Goal: Transaction & Acquisition: Purchase product/service

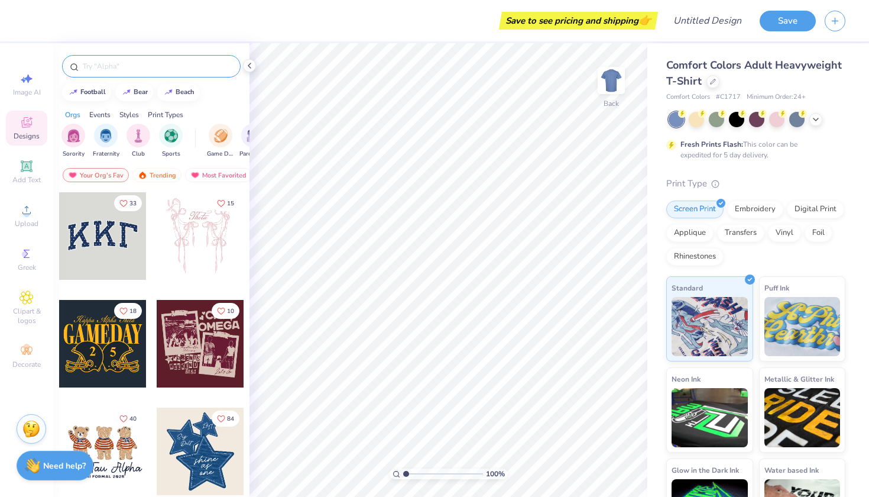
click at [114, 69] on input "text" at bounding box center [157, 66] width 151 height 12
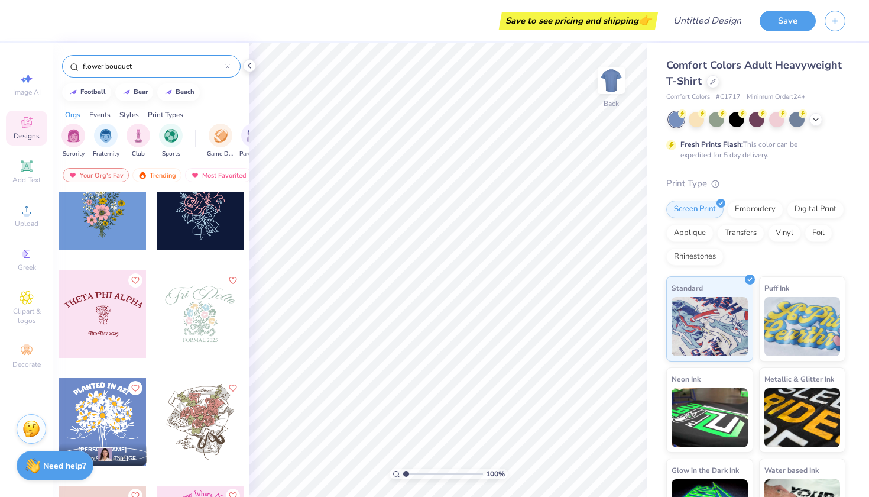
scroll to position [27, 0]
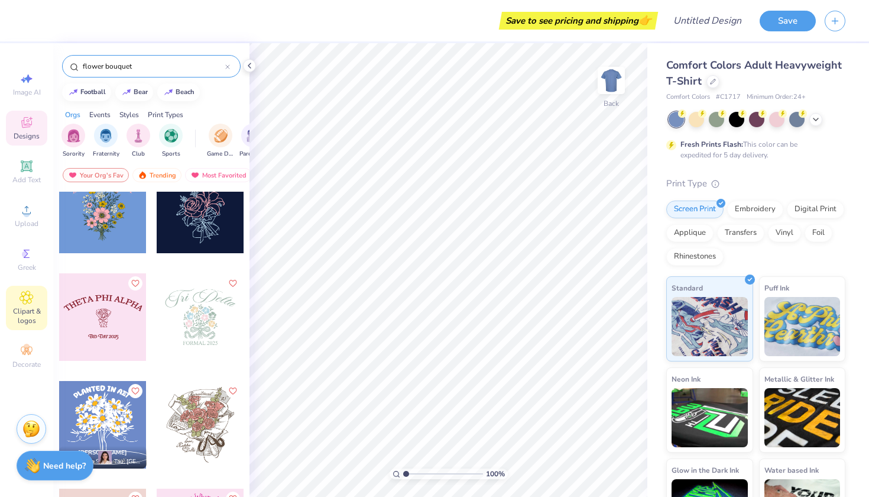
type input "flower bouquet"
click at [28, 322] on span "Clipart & logos" at bounding box center [26, 315] width 41 height 19
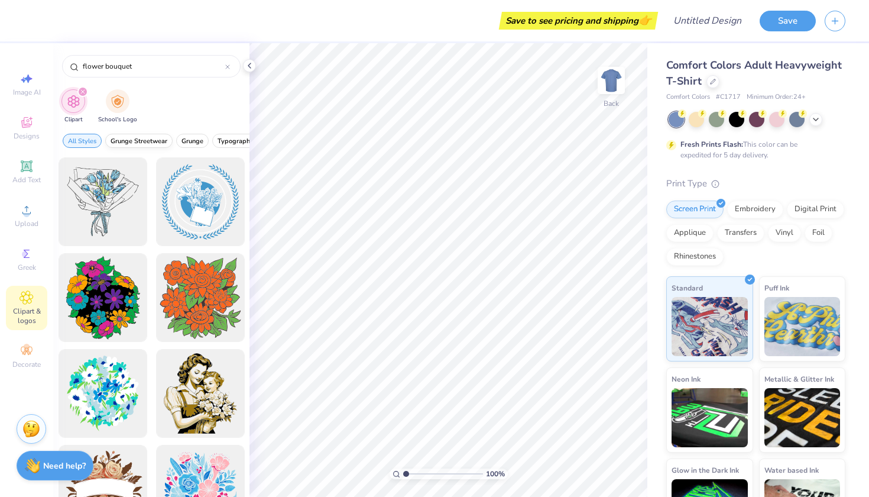
scroll to position [0, 0]
click at [154, 74] on div "flower bouquet" at bounding box center [151, 66] width 179 height 22
click at [124, 68] on input "flower bouquet" at bounding box center [154, 66] width 144 height 12
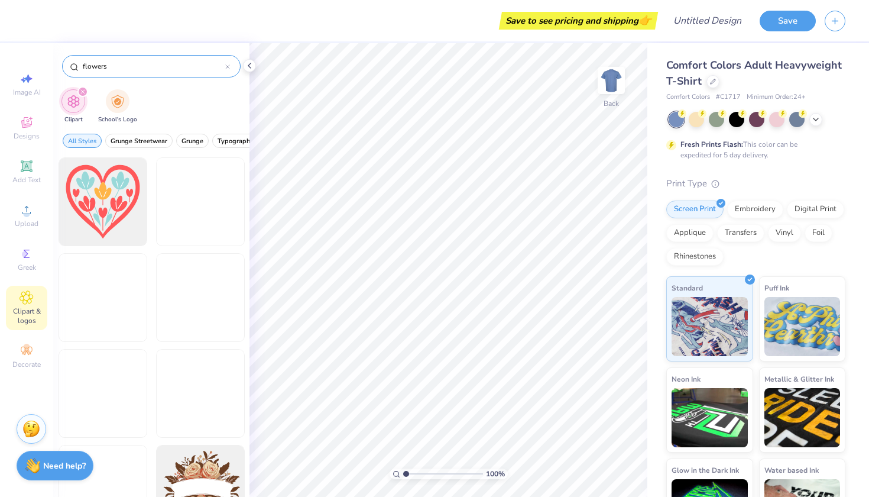
type input "flowers"
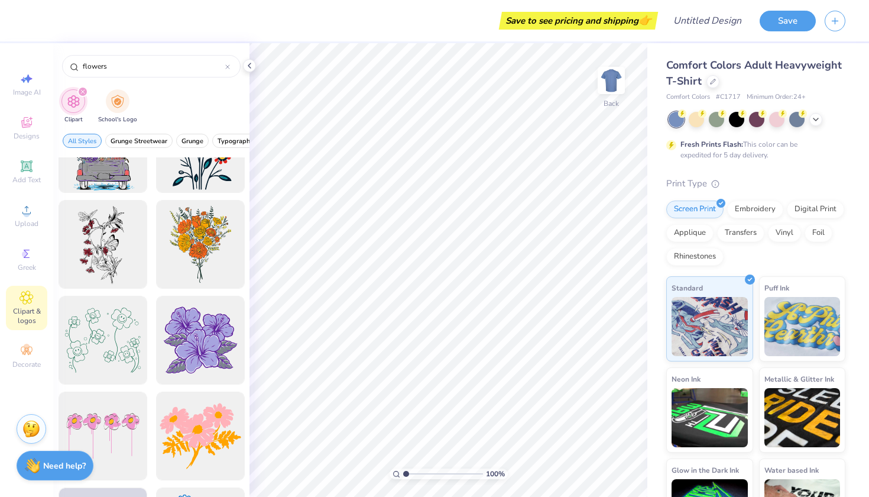
scroll to position [1589, 0]
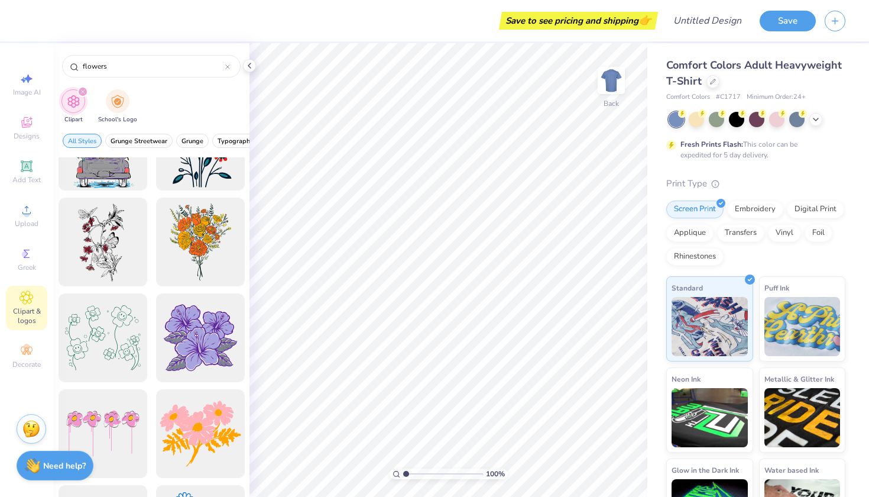
click at [711, 88] on div "Comfort Colors Adult Heavyweight T-Shirt" at bounding box center [756, 73] width 179 height 32
click at [713, 81] on icon at bounding box center [713, 80] width 5 height 5
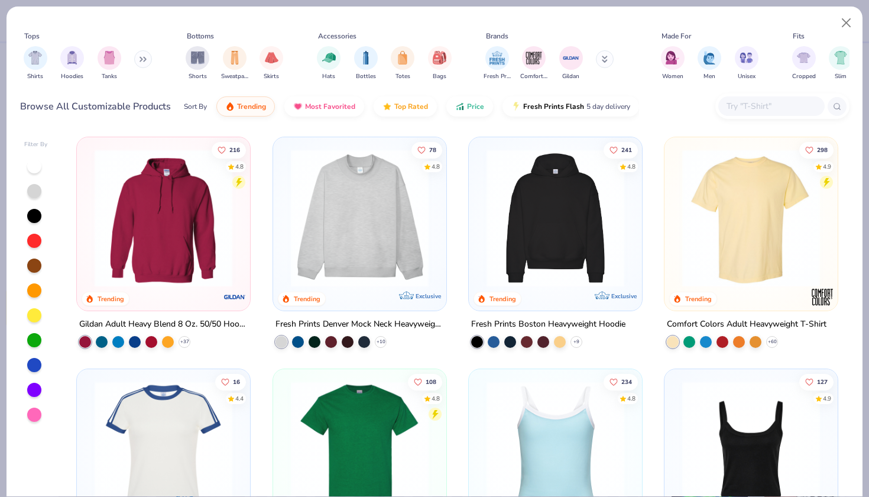
click at [779, 101] on input "text" at bounding box center [771, 106] width 91 height 14
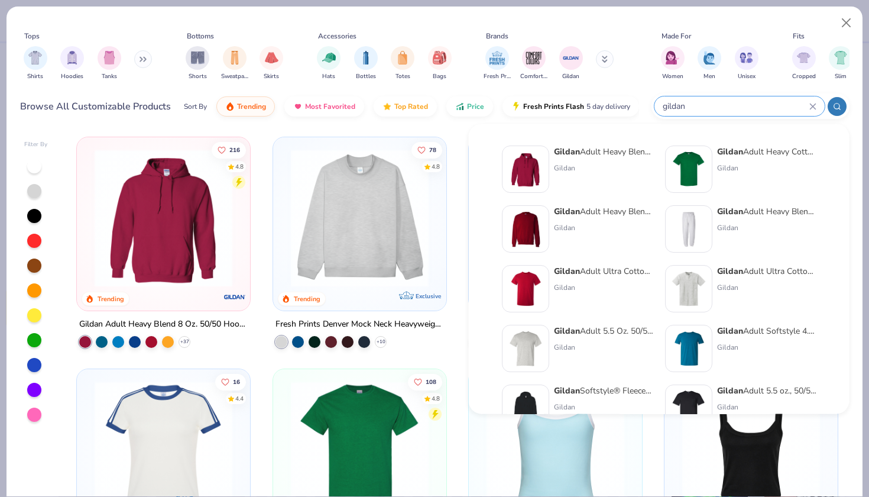
type input "gildan"
click at [598, 214] on div "Gildan Adult Heavy Blend Adult 8 Oz. 50/50 Fleece Crew" at bounding box center [603, 211] width 99 height 12
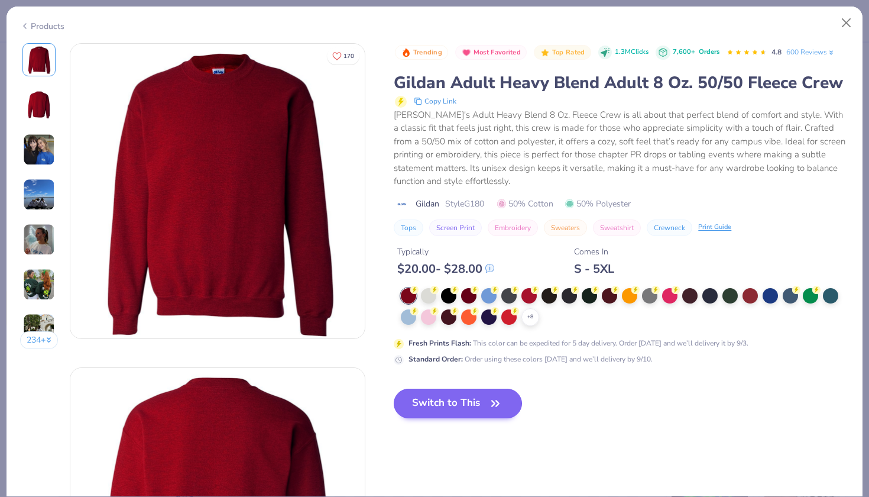
click at [435, 392] on button "Switch to This" at bounding box center [458, 404] width 128 height 30
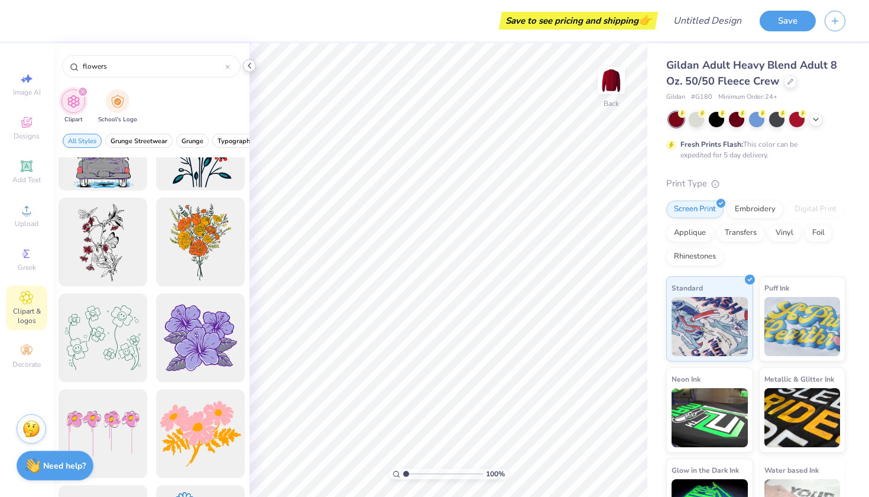
click at [250, 63] on icon at bounding box center [249, 65] width 9 height 9
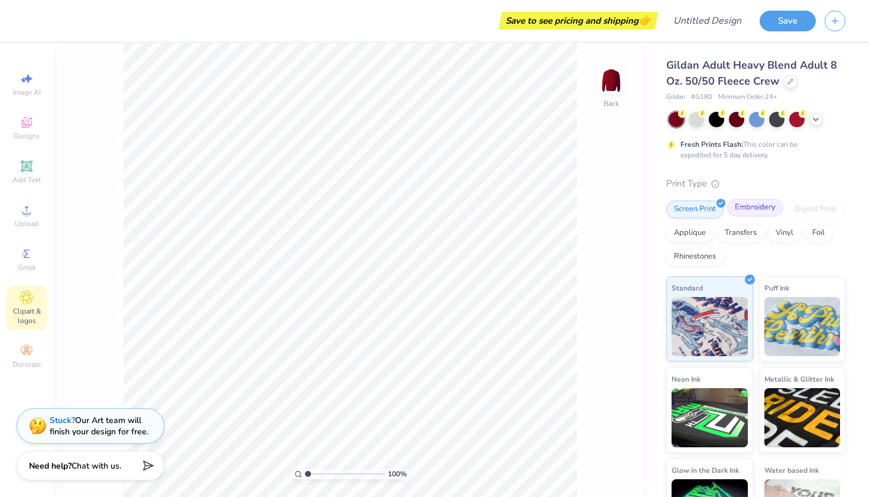
click at [765, 208] on div "Embroidery" at bounding box center [755, 208] width 56 height 18
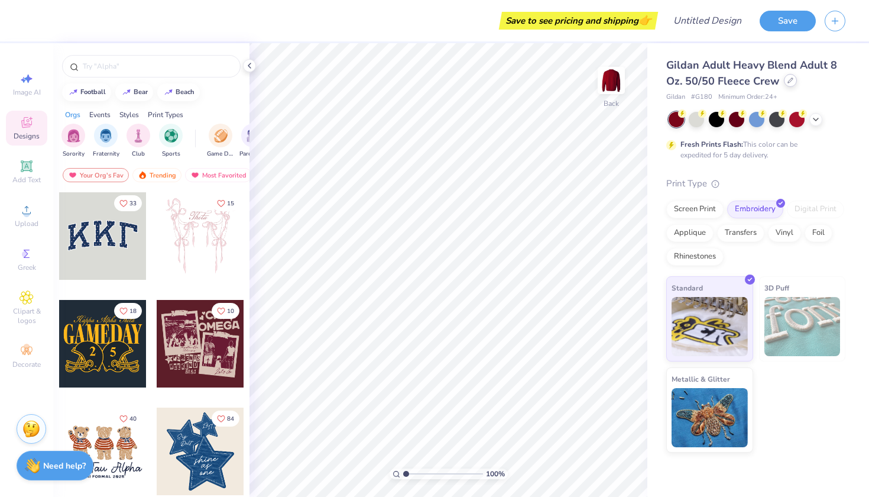
click at [782, 82] on div "Gildan Adult Heavy Blend Adult 8 Oz. 50/50 Fleece Crew" at bounding box center [756, 73] width 179 height 32
click at [790, 85] on div at bounding box center [790, 80] width 13 height 13
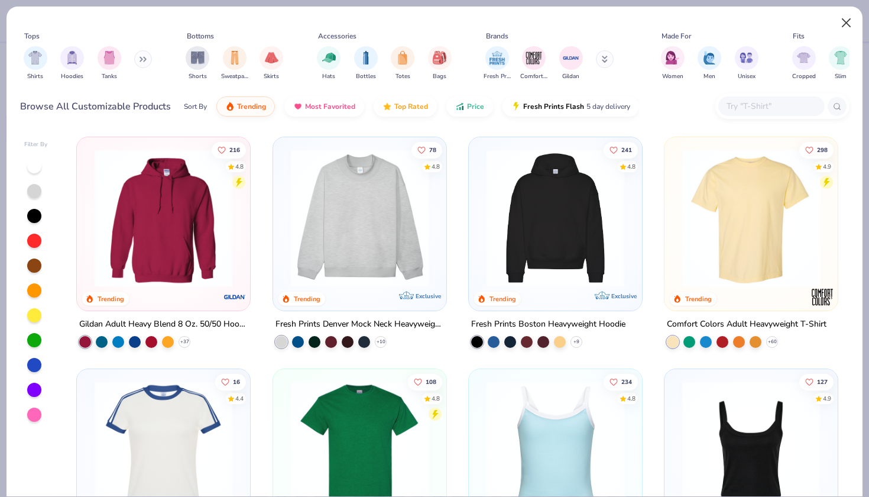
click at [843, 28] on button "Close" at bounding box center [847, 23] width 22 height 22
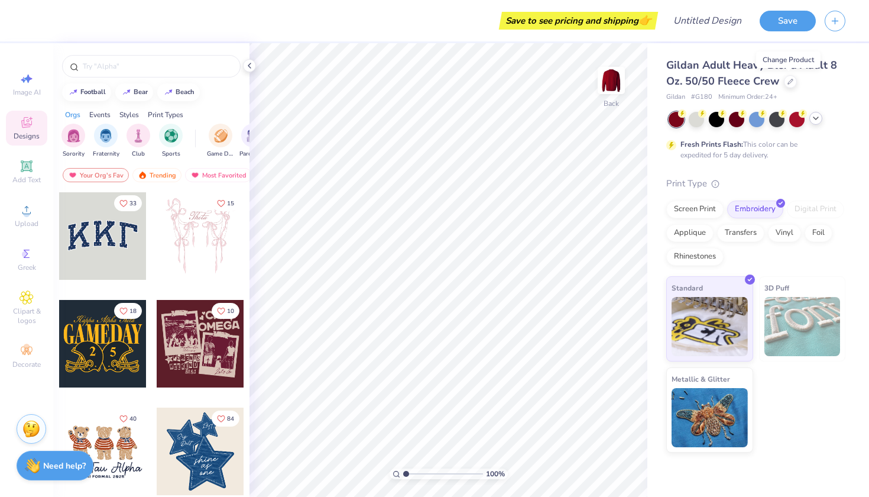
click at [818, 118] on icon at bounding box center [815, 118] width 9 height 9
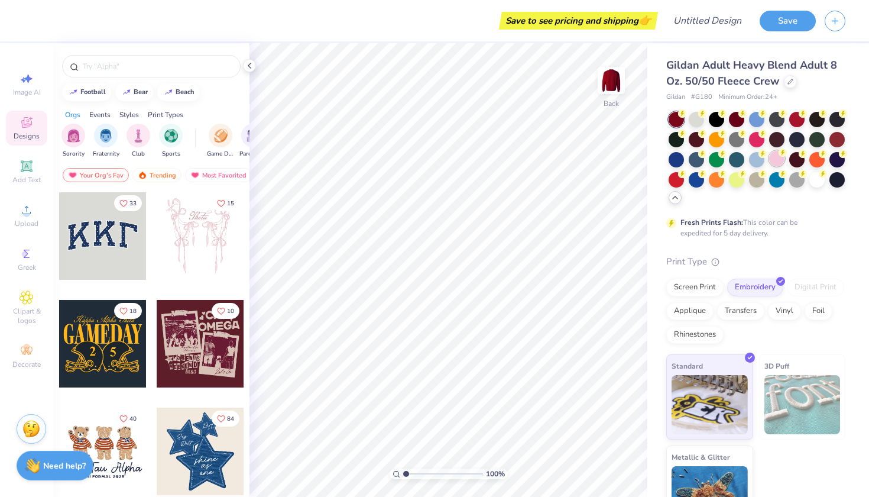
click at [778, 158] on div at bounding box center [776, 158] width 15 height 15
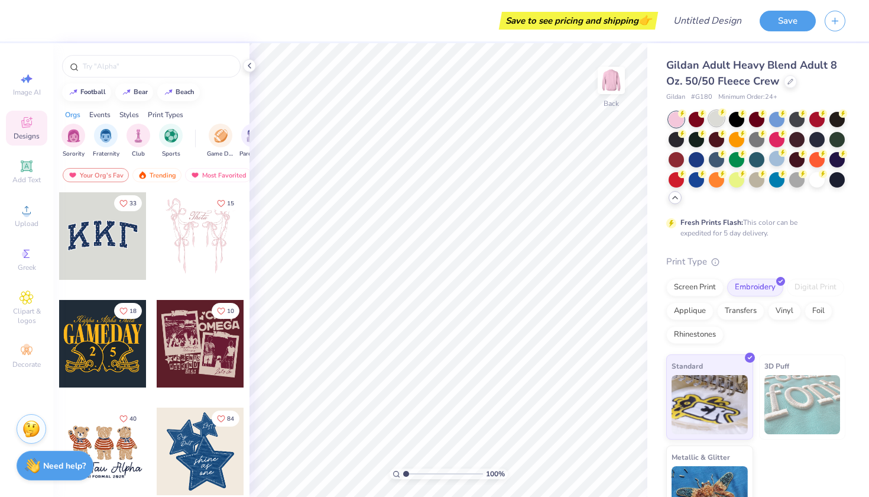
click at [717, 117] on div at bounding box center [716, 118] width 15 height 15
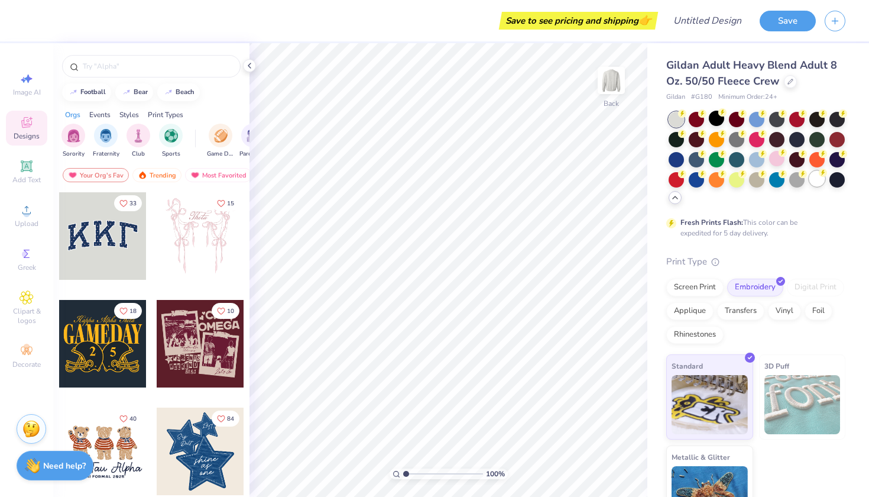
click at [822, 178] on div at bounding box center [817, 178] width 15 height 15
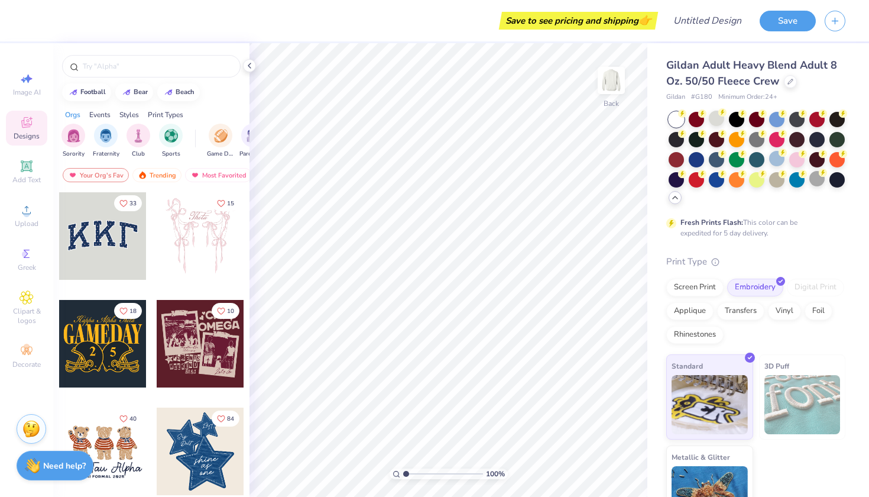
click at [844, 216] on div "Fresh Prints Flash: This color can be expedited for 5 day delivery." at bounding box center [756, 175] width 179 height 127
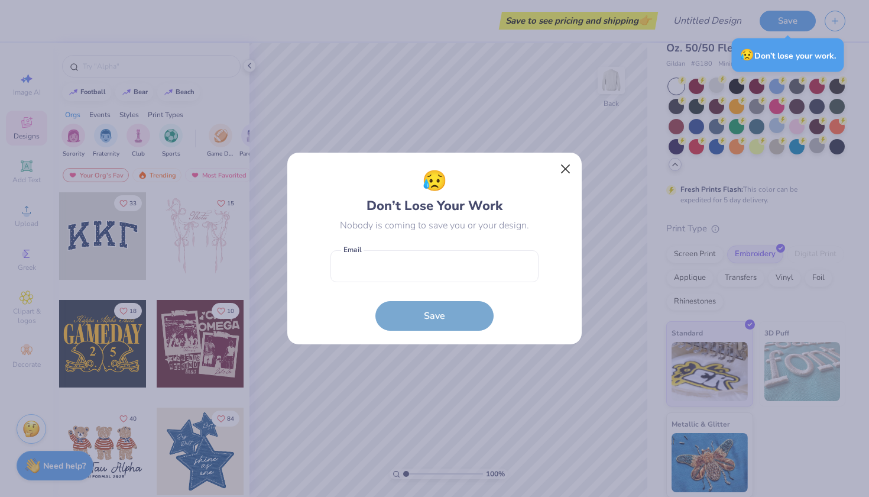
click at [570, 163] on button "Close" at bounding box center [566, 169] width 22 height 22
